Goal: Find specific page/section: Find specific page/section

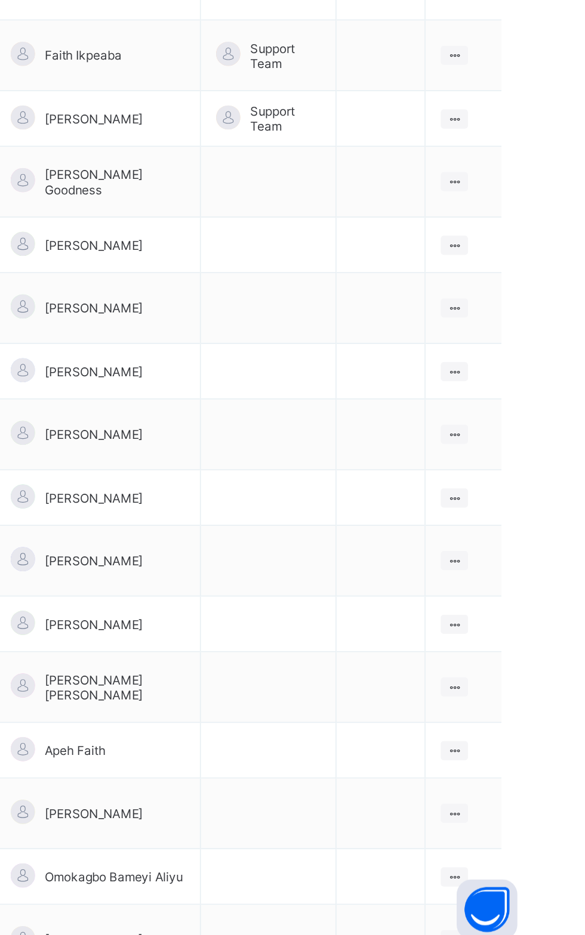
click at [0, 0] on ul "View Class Assign form Teacher" at bounding box center [0, 0] width 0 height 0
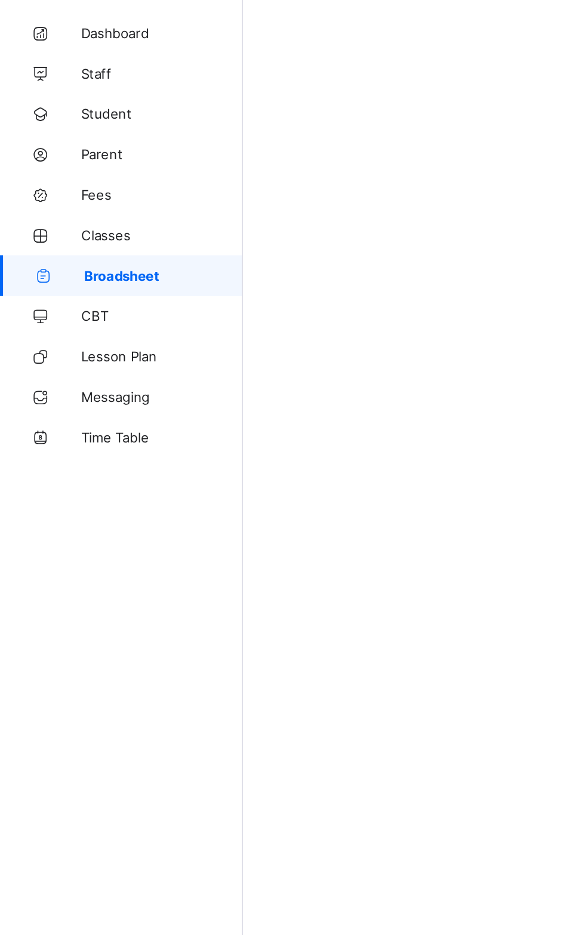
click at [64, 190] on span "Classes" at bounding box center [95, 191] width 95 height 10
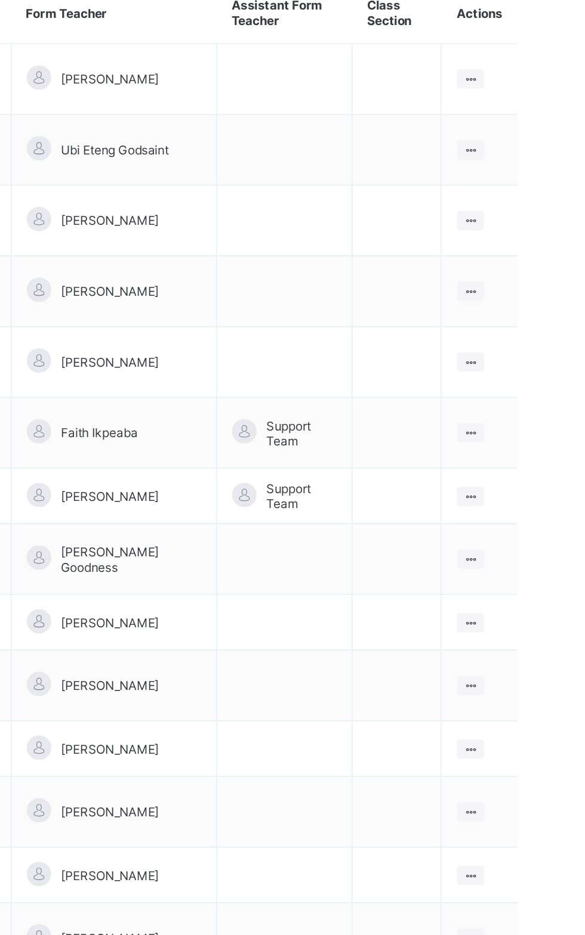
click at [0, 0] on ul "View Class Assign form Teacher" at bounding box center [0, 0] width 0 height 0
click at [0, 0] on div "Assign form Teacher" at bounding box center [0, 0] width 0 height 0
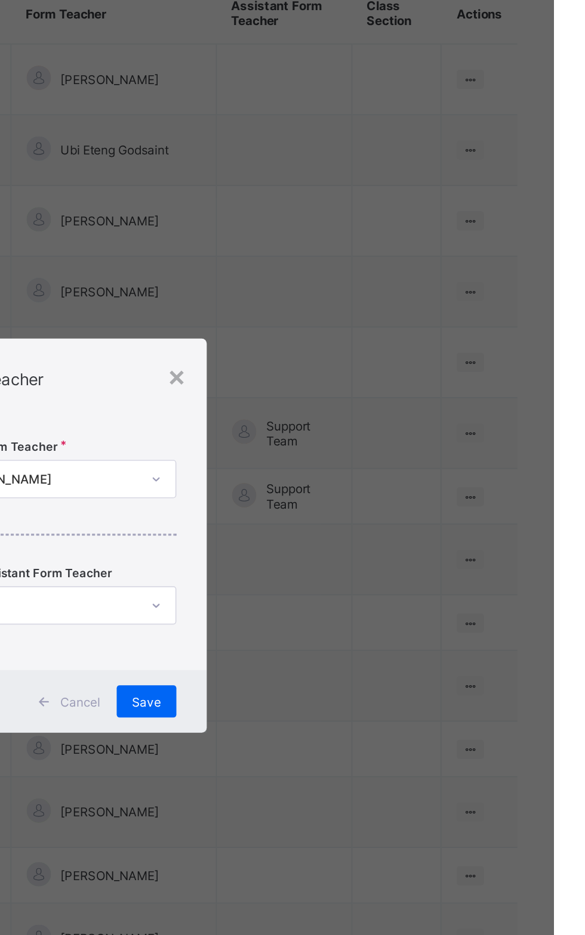
click at [481, 508] on div "× Form Teacher Select Form Teacher [PERSON_NAME] Select Assistant Form Teacher …" at bounding box center [292, 467] width 585 height 935
click at [368, 384] on div "×" at bounding box center [362, 373] width 11 height 20
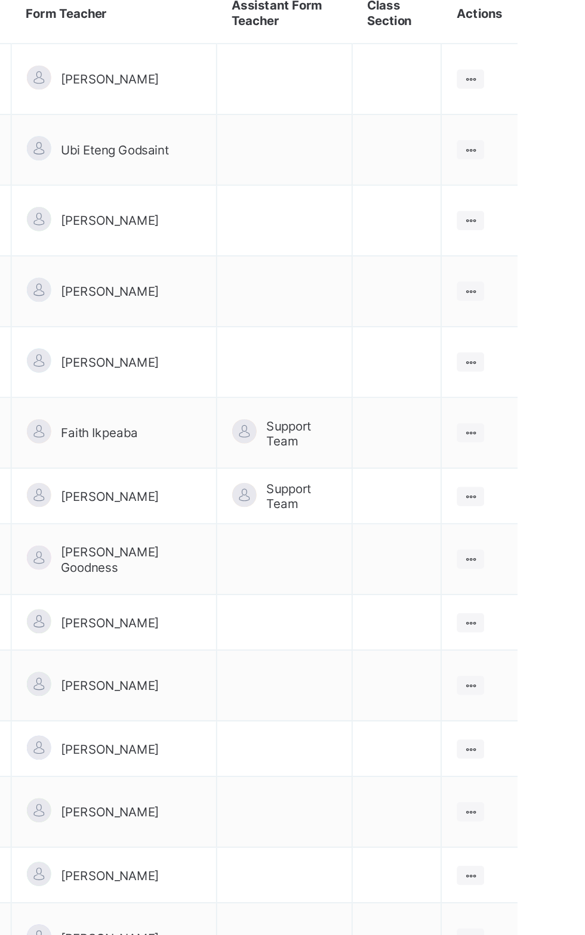
click at [537, 515] on icon at bounding box center [535, 519] width 10 height 9
click at [0, 0] on ul "View Class Assign form Teacher" at bounding box center [0, 0] width 0 height 0
click at [0, 0] on div "View Class" at bounding box center [0, 0] width 0 height 0
